Goal: Task Accomplishment & Management: Use online tool/utility

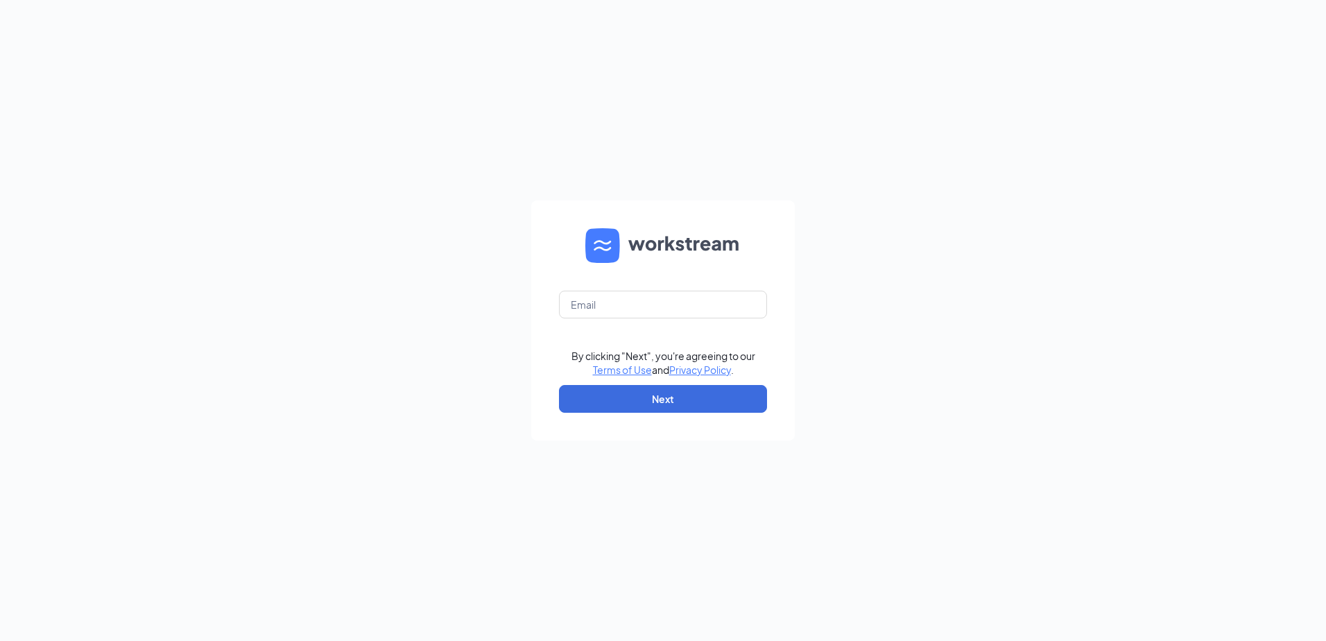
click at [605, 323] on form "By clicking "Next", you're agreeing to our Terms of Use and Privacy Policy . Ne…" at bounding box center [662, 320] width 263 height 240
click at [606, 315] on input "text" at bounding box center [663, 305] width 208 height 28
type input "v.avila@sunnycentralep.com"
click at [628, 391] on button "Next" at bounding box center [663, 399] width 208 height 28
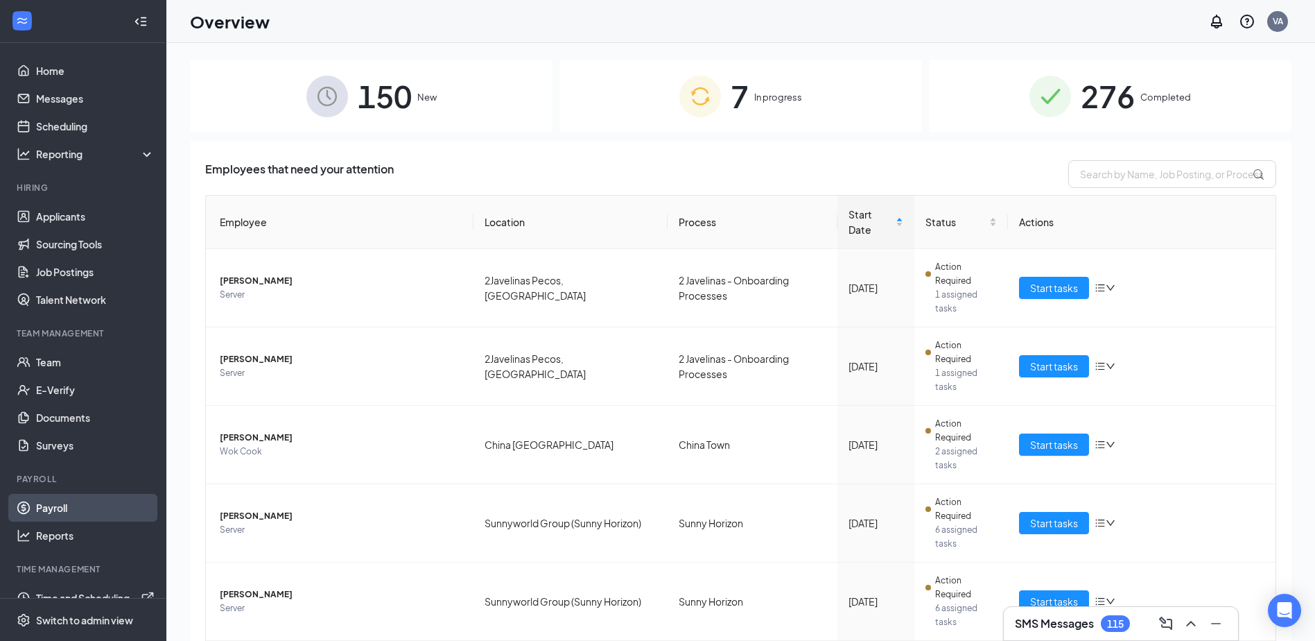
click at [87, 501] on link "Payroll" at bounding box center [95, 508] width 119 height 28
